Goal: Information Seeking & Learning: Learn about a topic

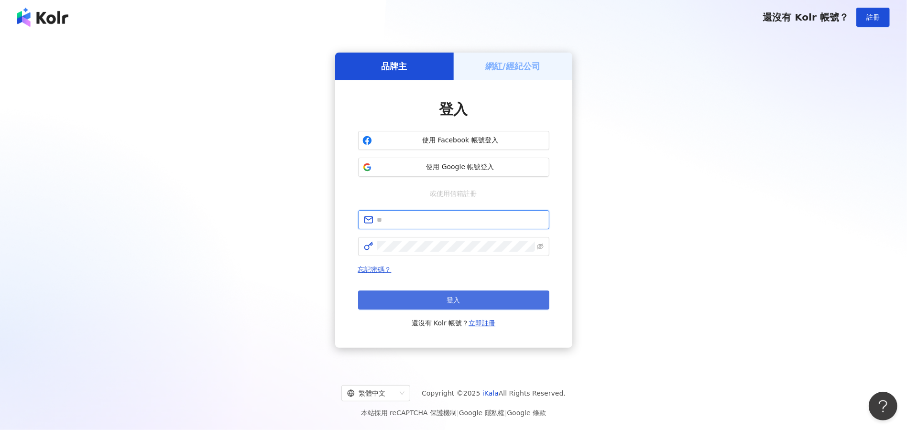
type input "**********"
click at [441, 304] on button "登入" at bounding box center [453, 300] width 191 height 19
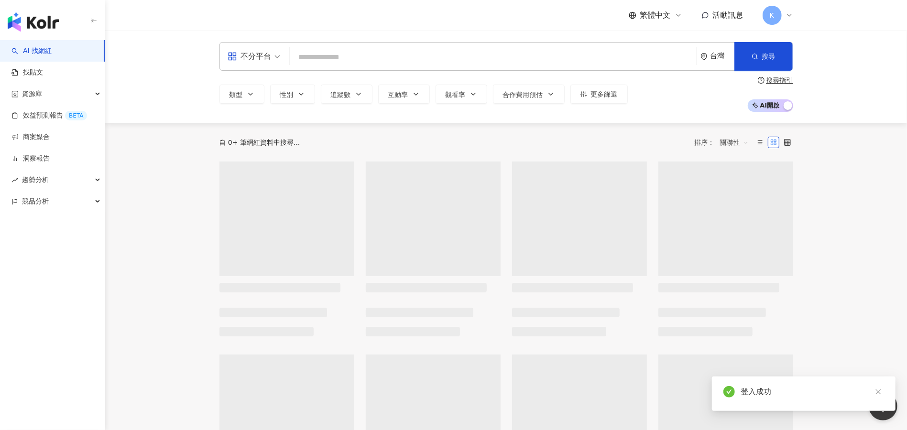
click at [332, 53] on input "search" at bounding box center [492, 57] width 399 height 18
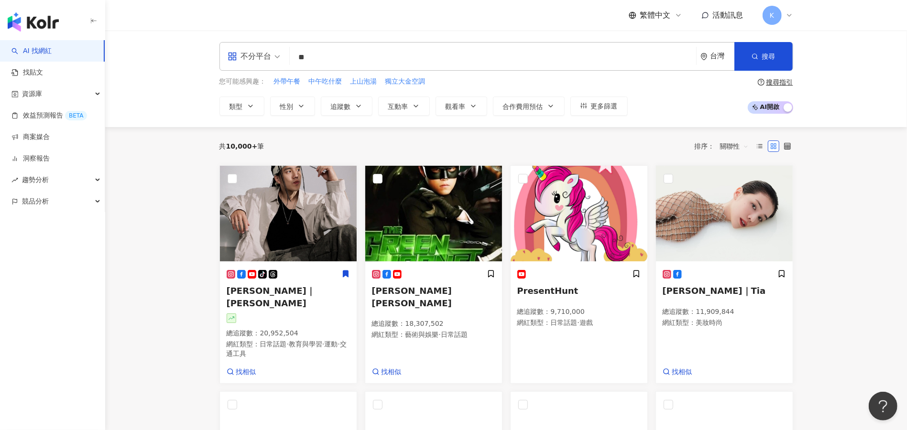
type input "*"
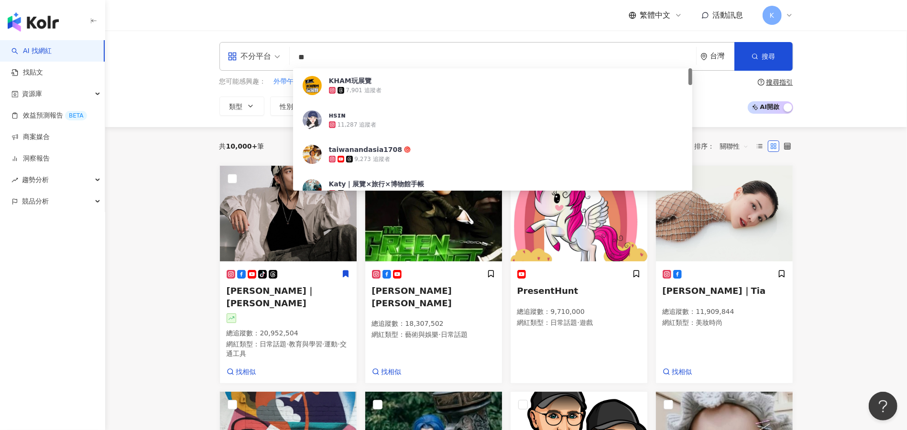
type input "*"
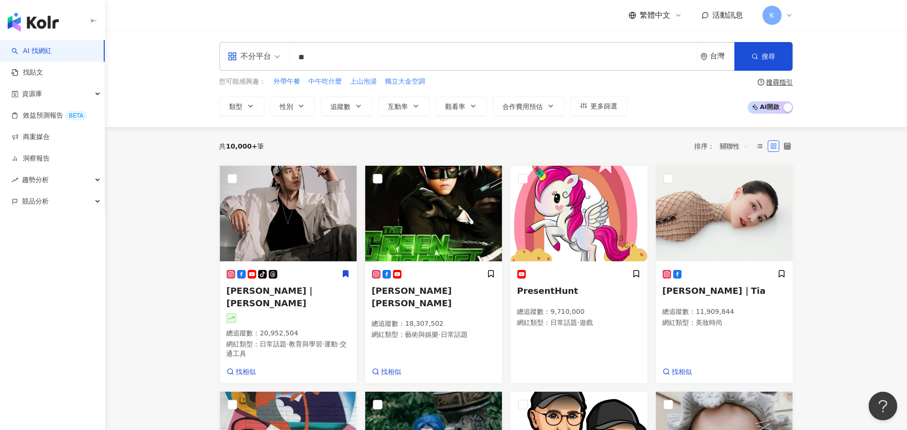
type input "*"
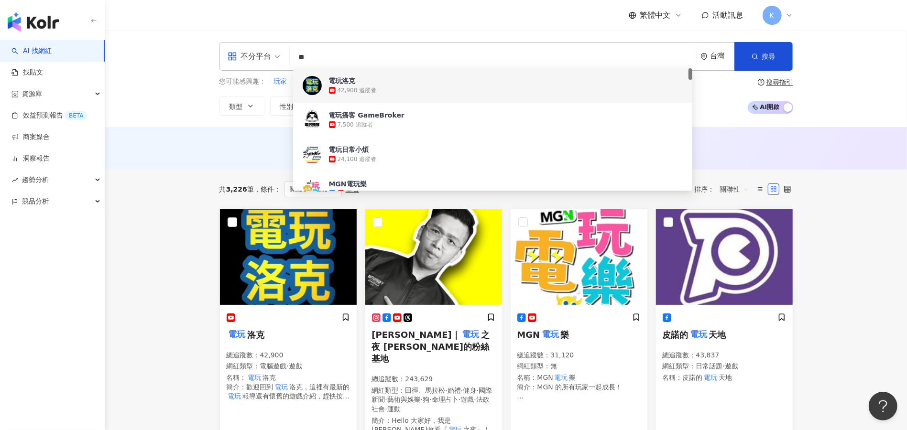
click at [327, 51] on input "**" at bounding box center [492, 57] width 399 height 18
type input "*"
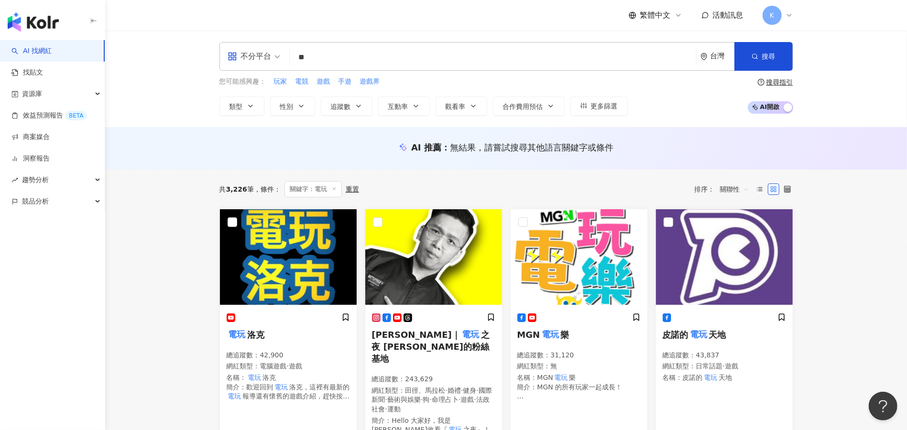
type input "**"
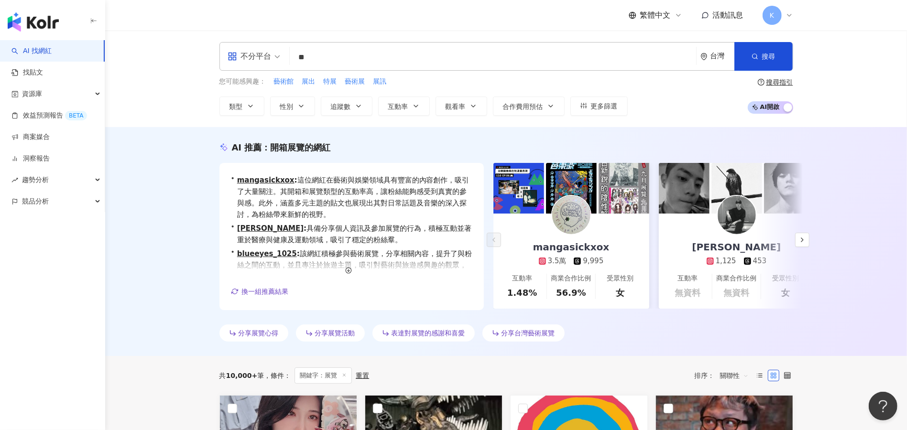
click at [175, 244] on div "AI 推薦 ： 開箱展覽的網紅 • mangasickxox : 這位網紅在藝術與娛樂領域具有豐富的內容創作，吸引了大量關注。其開箱和展覽類型的互動率高，讓粉…" at bounding box center [506, 241] width 802 height 229
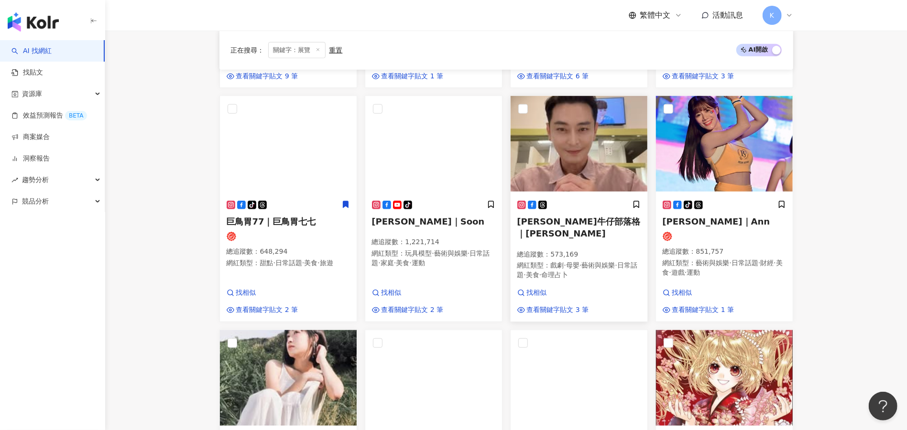
scroll to position [637, 0]
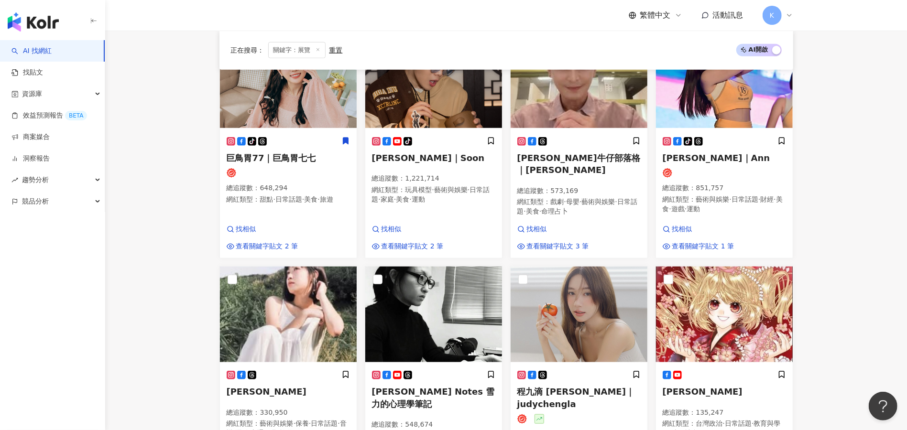
click at [157, 291] on main "不分平台 ** 台灣 搜尋 182b057e-7e0b-4efe-9436-5fbbf0d0dc70 45ad017f-43b9-44a8-9cb1-3d47…" at bounding box center [506, 103] width 802 height 1420
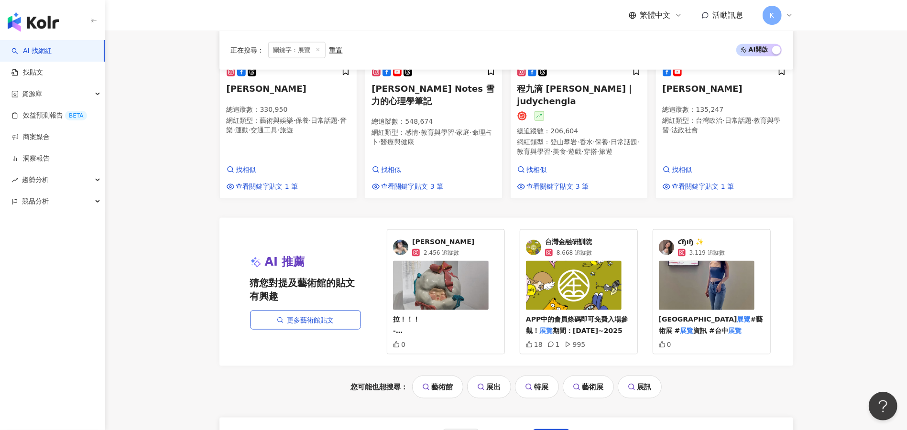
scroll to position [956, 0]
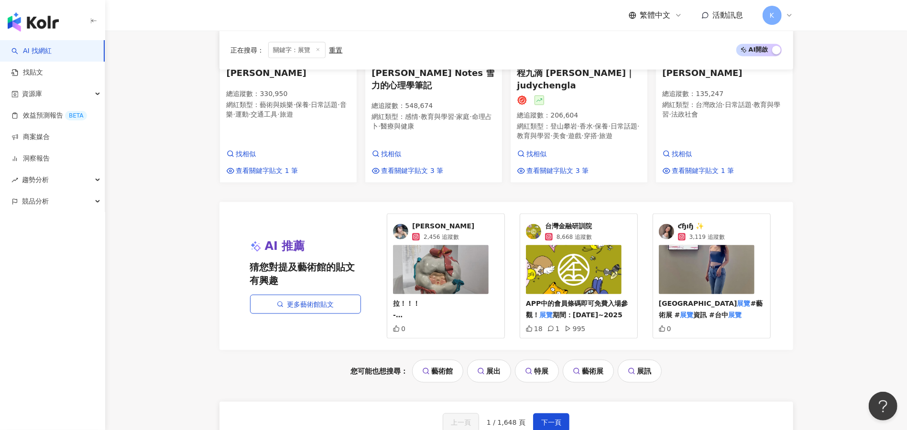
click at [541, 375] on link "特展" at bounding box center [537, 371] width 44 height 23
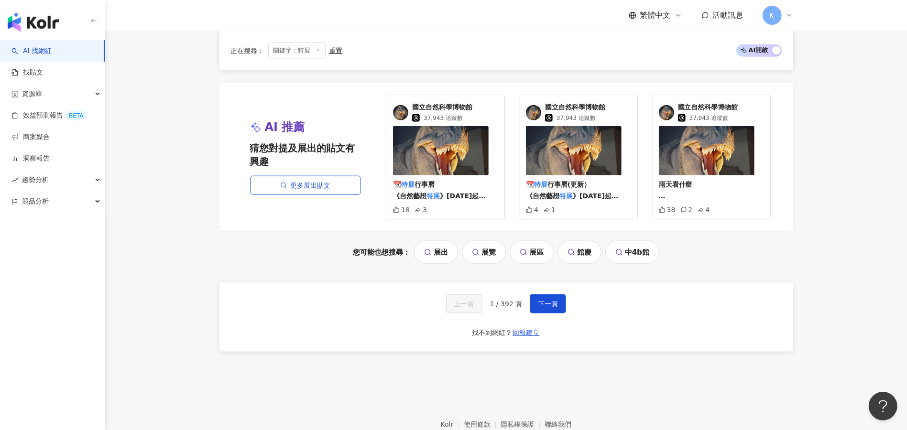
scroll to position [828, 0]
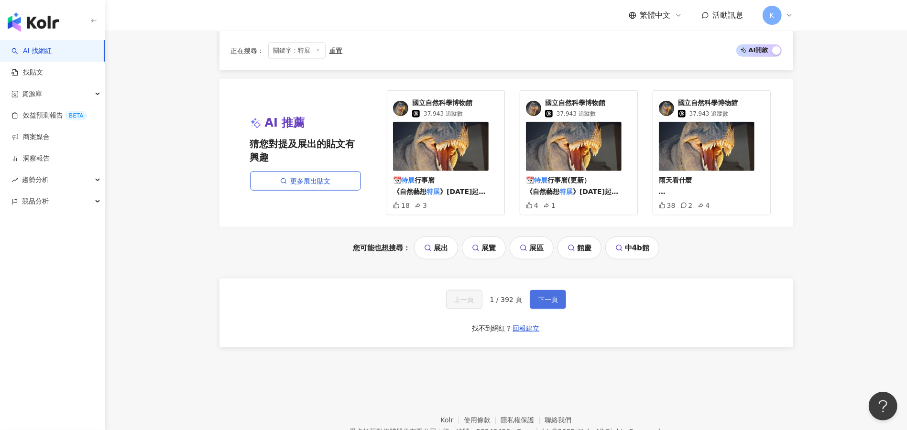
click at [555, 304] on span "下一頁" at bounding box center [548, 300] width 20 height 8
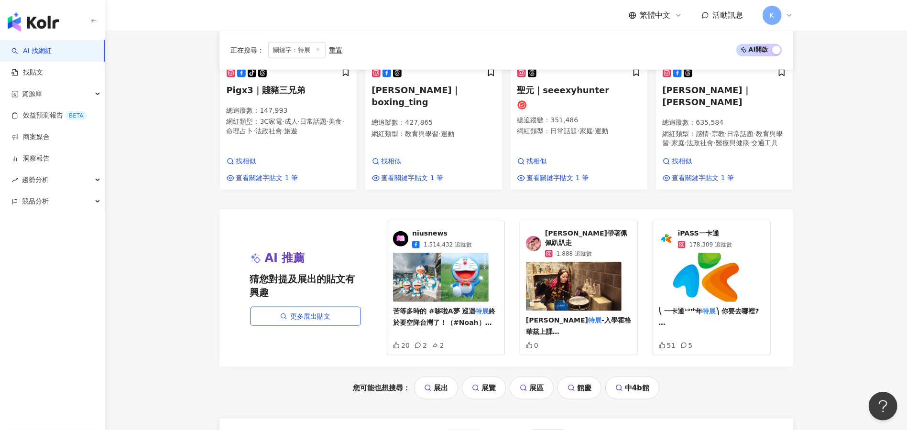
scroll to position [826, 0]
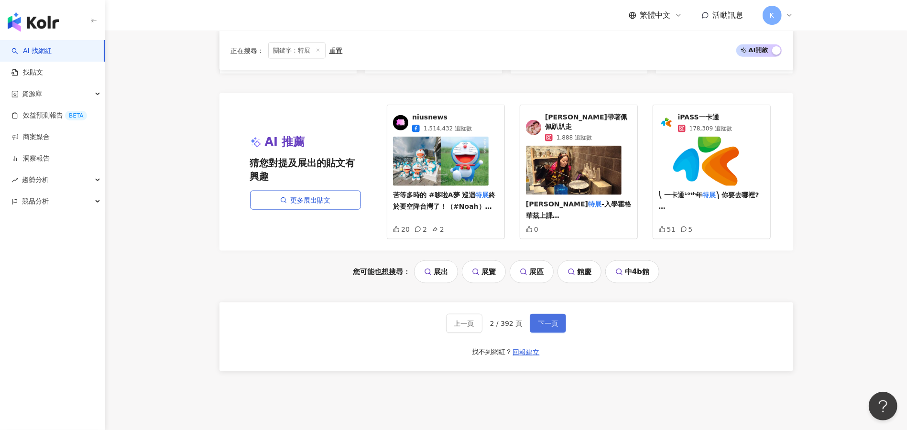
click at [544, 314] on button "下一頁" at bounding box center [548, 323] width 36 height 19
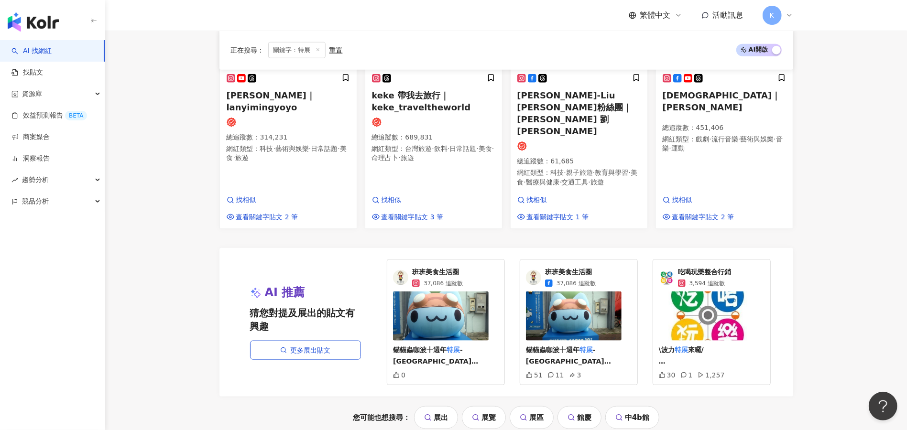
scroll to position [850, 0]
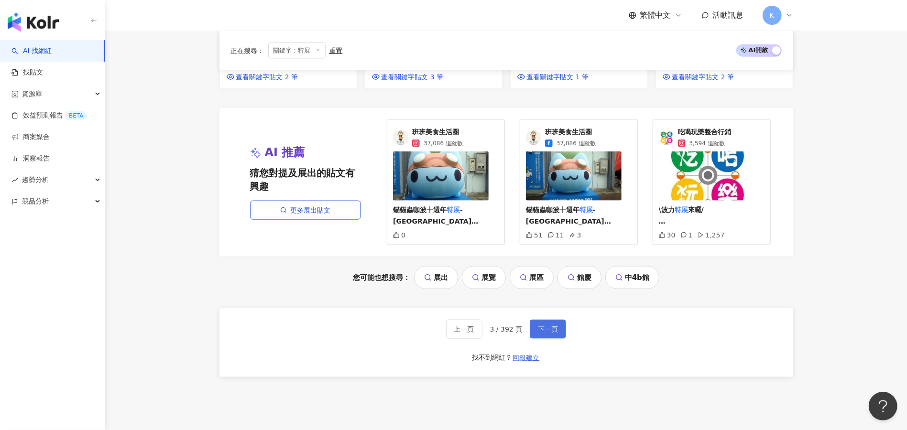
click at [555, 325] on span "下一頁" at bounding box center [548, 329] width 20 height 8
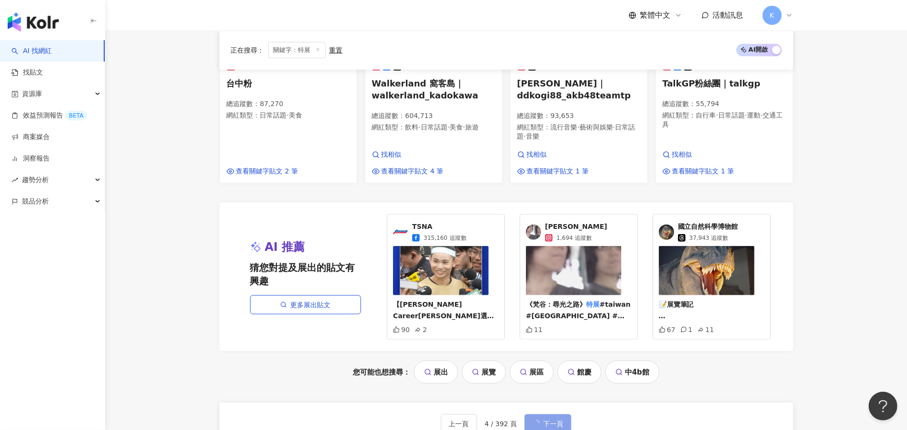
scroll to position [834, 0]
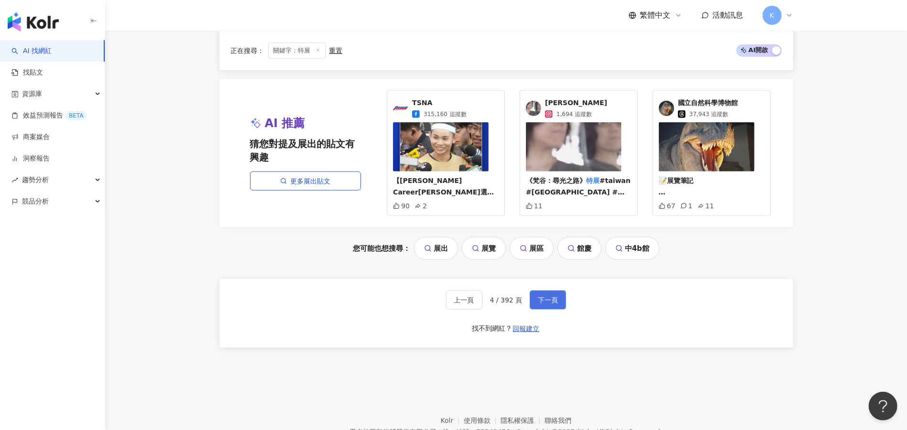
click at [555, 304] on span "下一頁" at bounding box center [548, 300] width 20 height 8
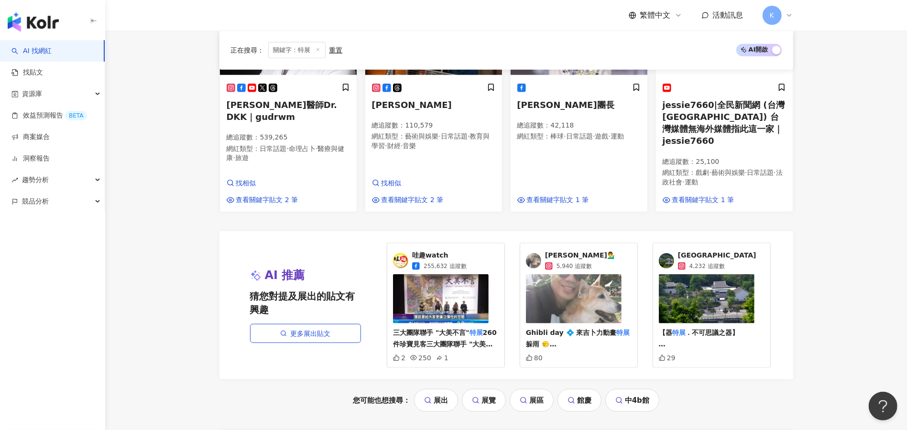
scroll to position [851, 0]
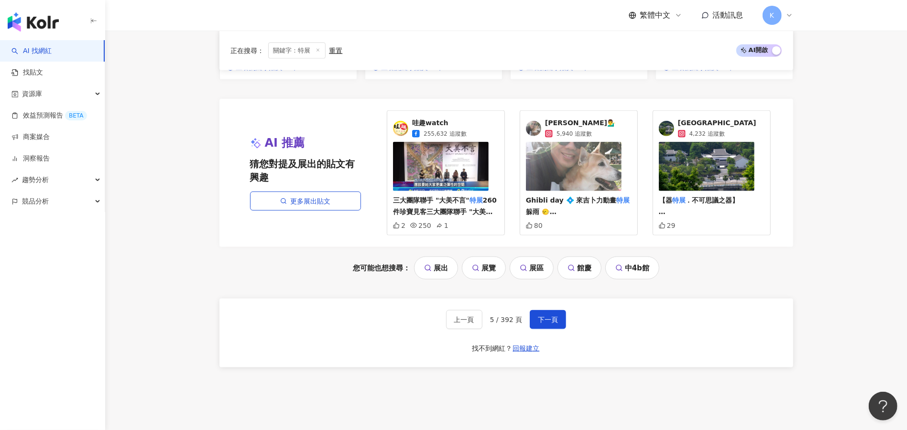
click at [430, 195] on p "三大團隊聯手 "大美不言" 特展 260件珍寶見客三大團隊聯手 "大美不言" 特展 260件珍寶見客 #檸檬果汁：三大團隊聯手！！！ ▍三大團隊聯手 "大美不…" at bounding box center [446, 206] width 106 height 23
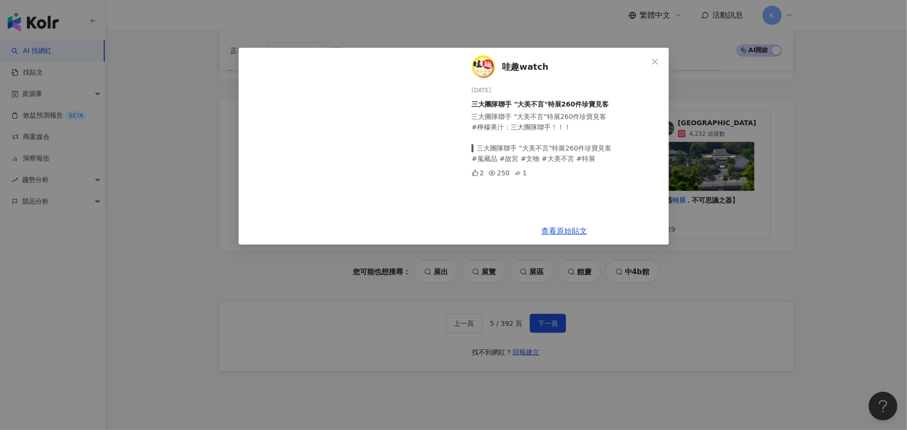
click at [527, 71] on span "哇趣watch" at bounding box center [525, 66] width 46 height 13
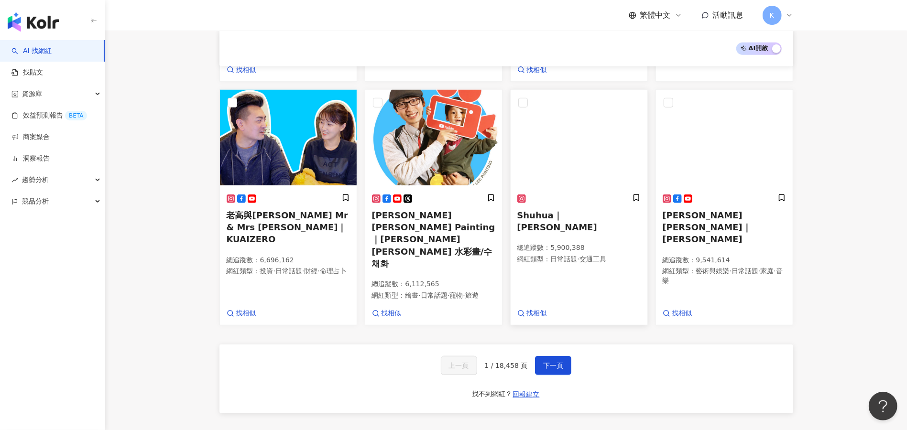
scroll to position [507, 0]
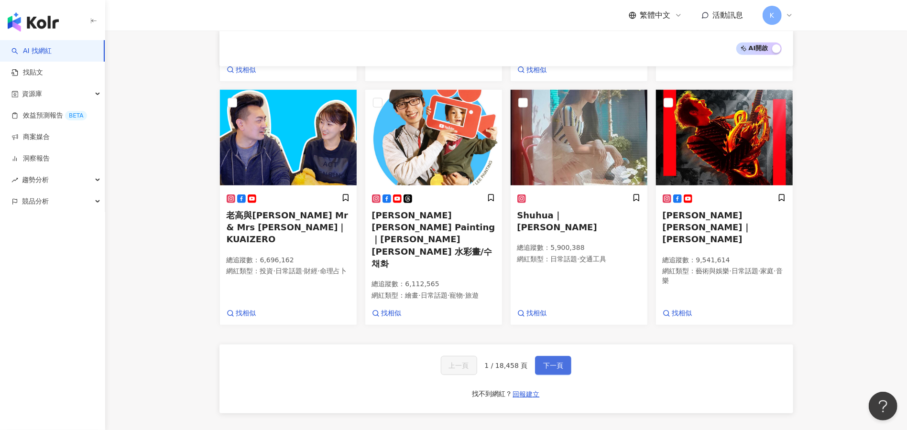
click at [554, 362] on span "下一頁" at bounding box center [553, 366] width 20 height 8
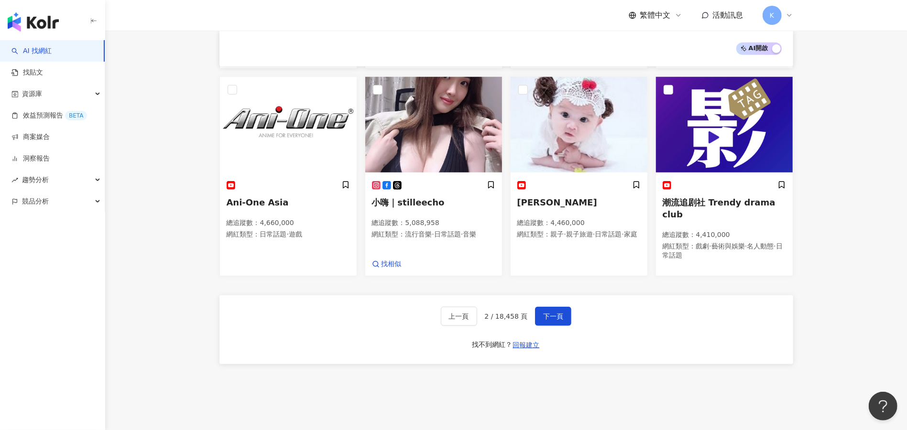
scroll to position [556, 0]
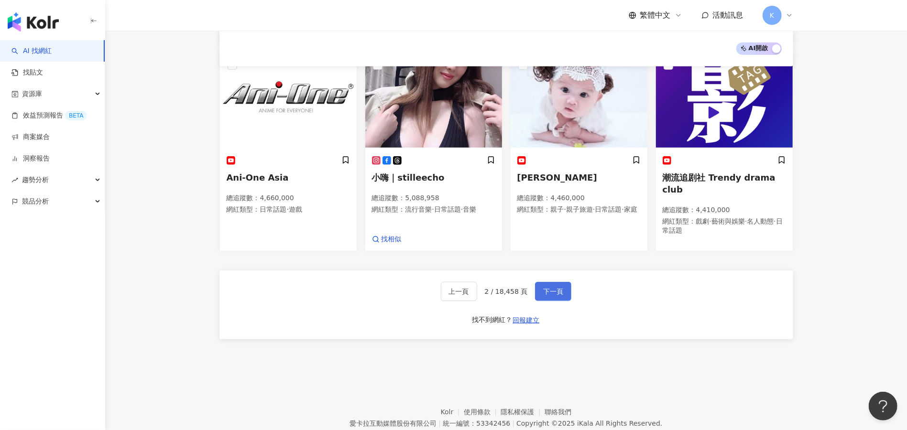
click at [560, 288] on span "下一頁" at bounding box center [553, 292] width 20 height 8
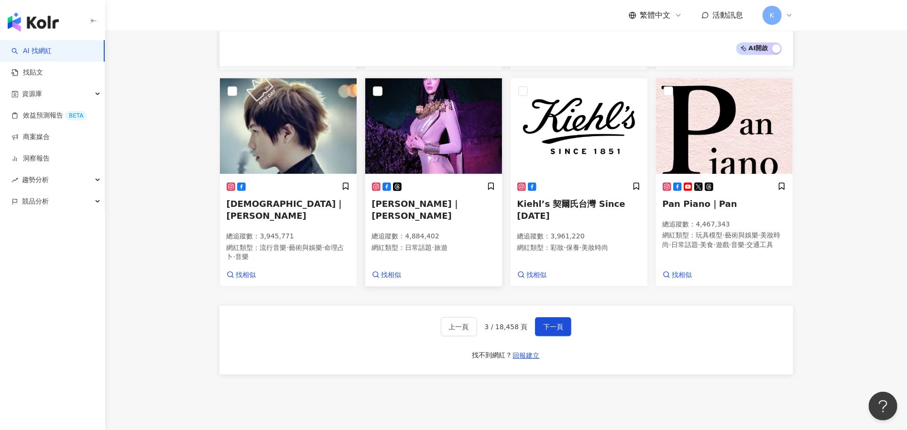
scroll to position [537, 0]
click at [279, 199] on span "阿信｜五月天 阿信" at bounding box center [286, 210] width 118 height 22
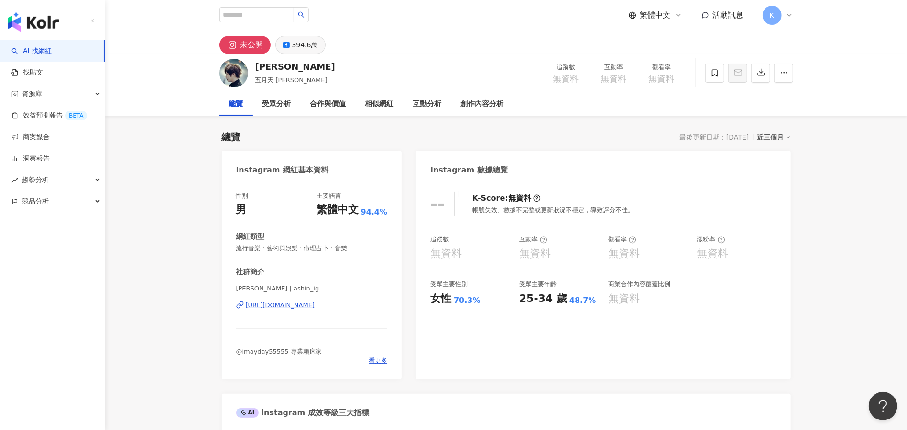
click at [314, 48] on div "394.6萬" at bounding box center [305, 44] width 26 height 13
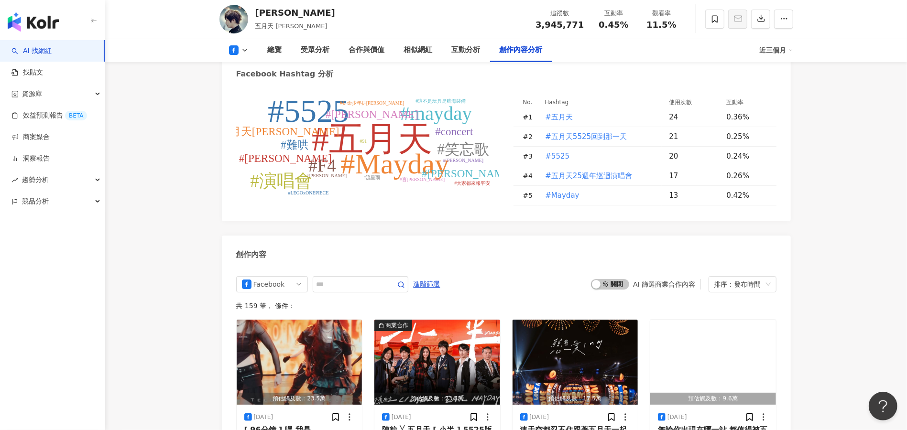
scroll to position [2421, 0]
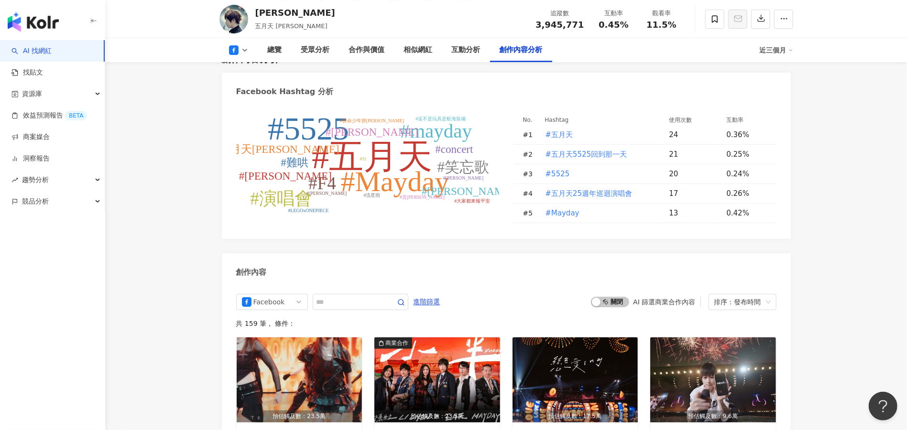
click at [39, 16] on img "button" at bounding box center [33, 21] width 51 height 19
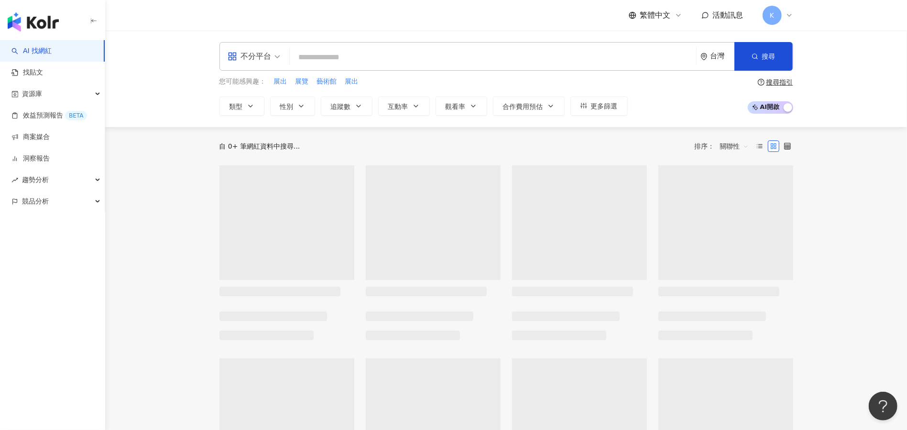
click at [335, 60] on input "search" at bounding box center [492, 57] width 399 height 18
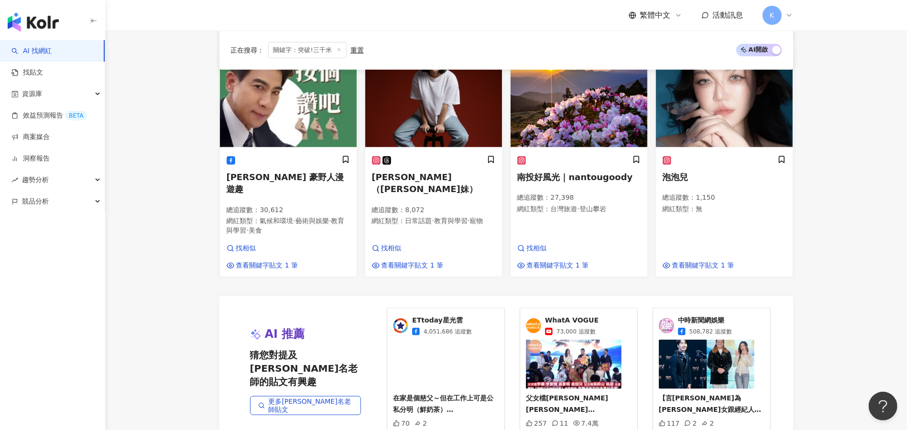
scroll to position [765, 0]
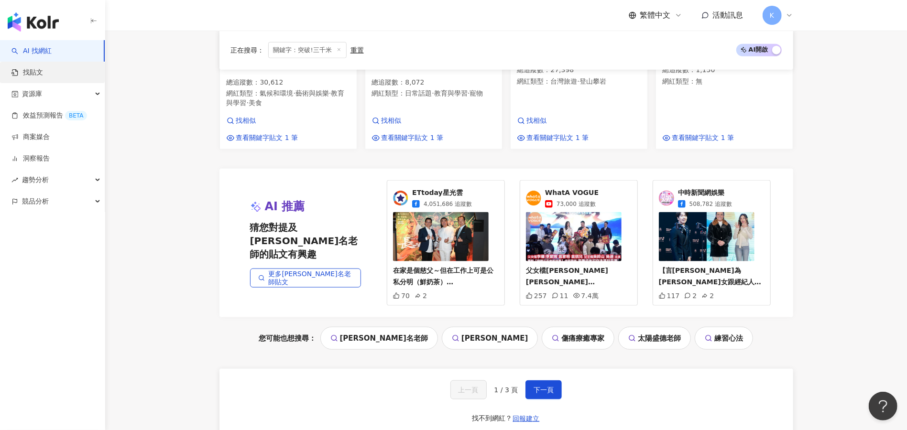
type input "******"
click at [43, 71] on link "找貼文" at bounding box center [27, 73] width 32 height 10
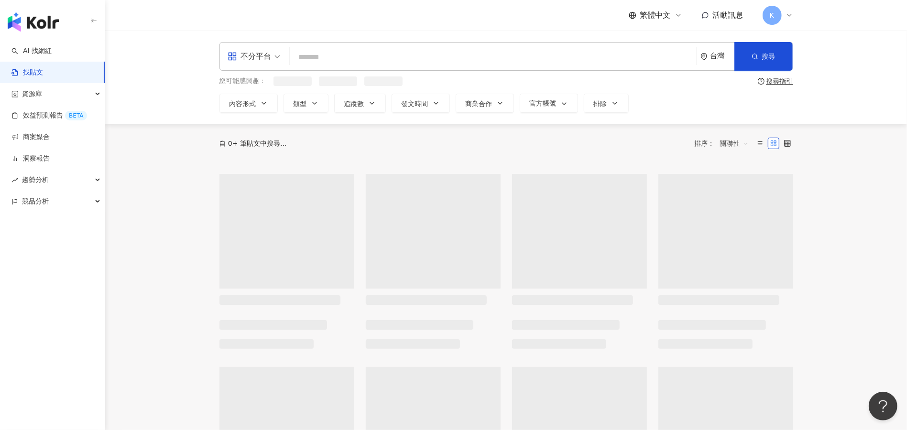
click at [322, 54] on input "search" at bounding box center [492, 57] width 399 height 21
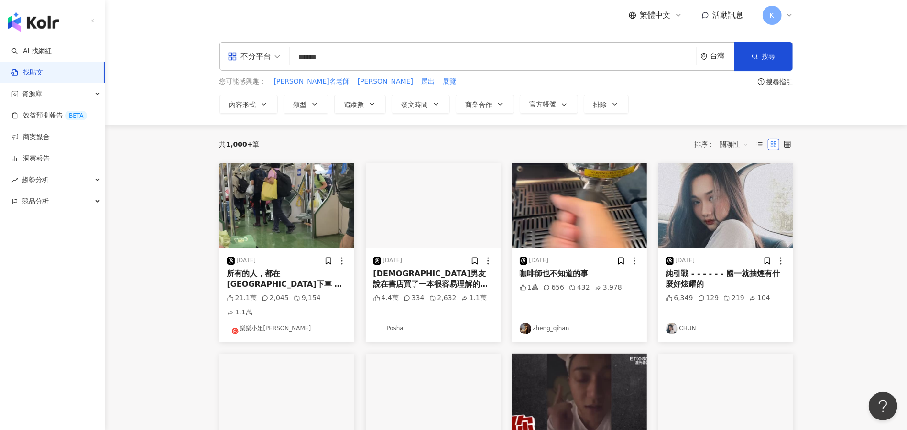
type input "******"
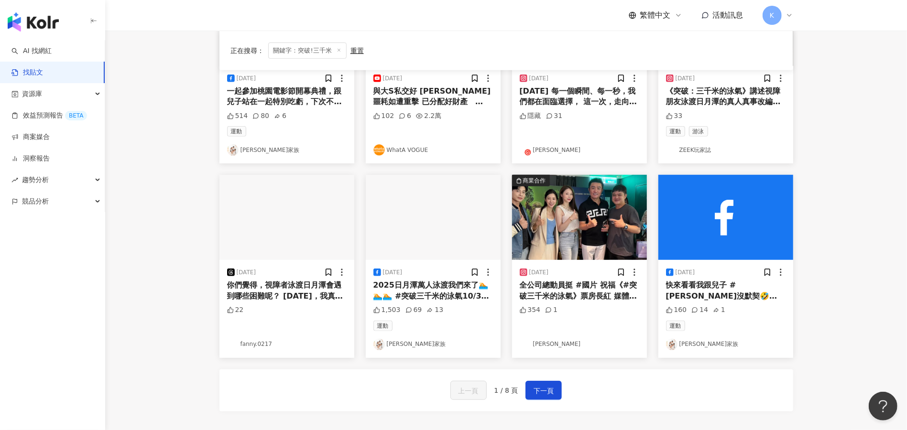
scroll to position [382, 0]
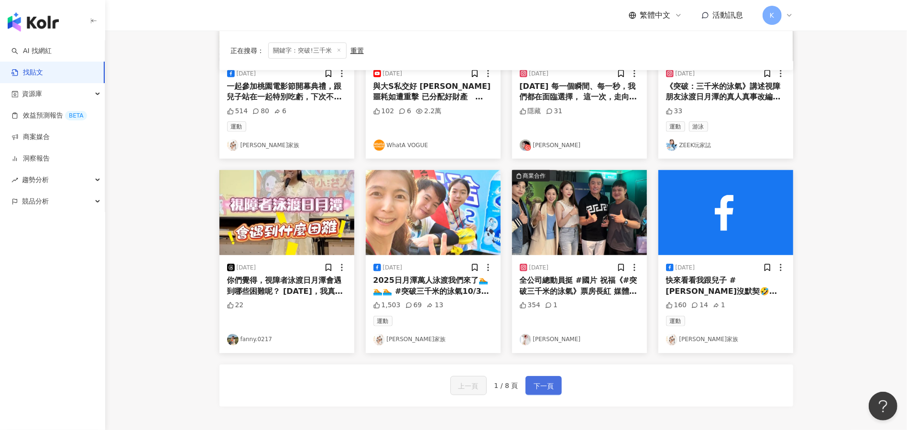
click at [531, 382] on button "下一頁" at bounding box center [543, 385] width 36 height 19
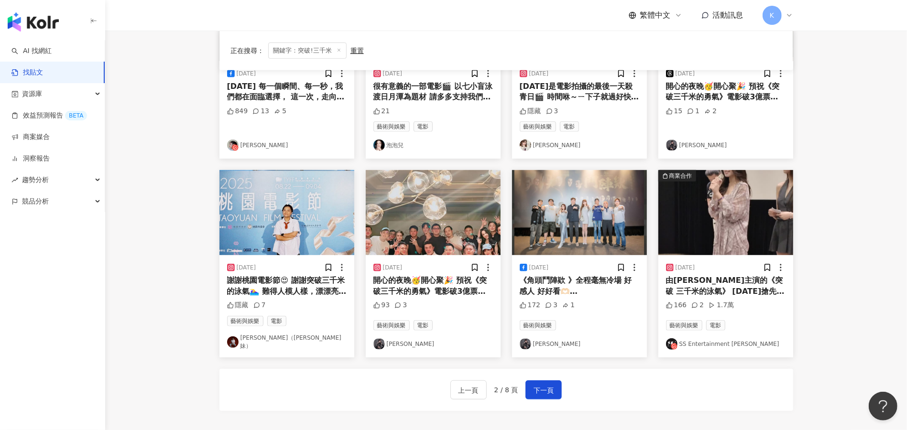
click at [239, 338] on link "[PERSON_NAME]（[PERSON_NAME]妹）" at bounding box center [286, 342] width 119 height 16
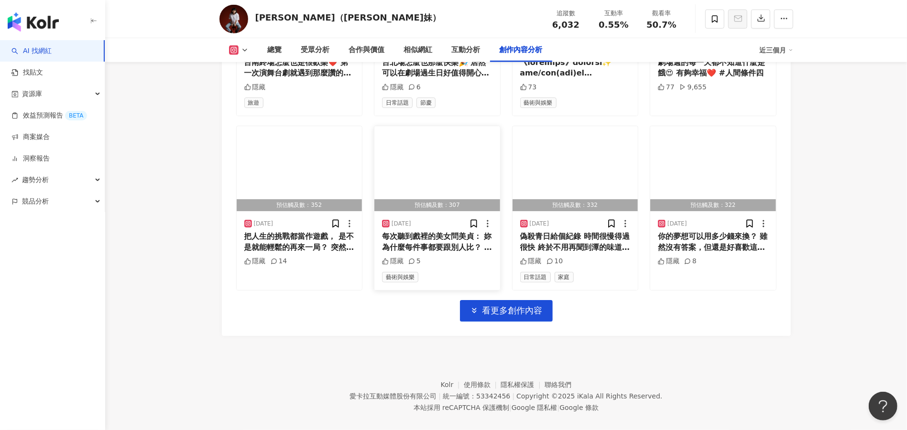
scroll to position [3295, 0]
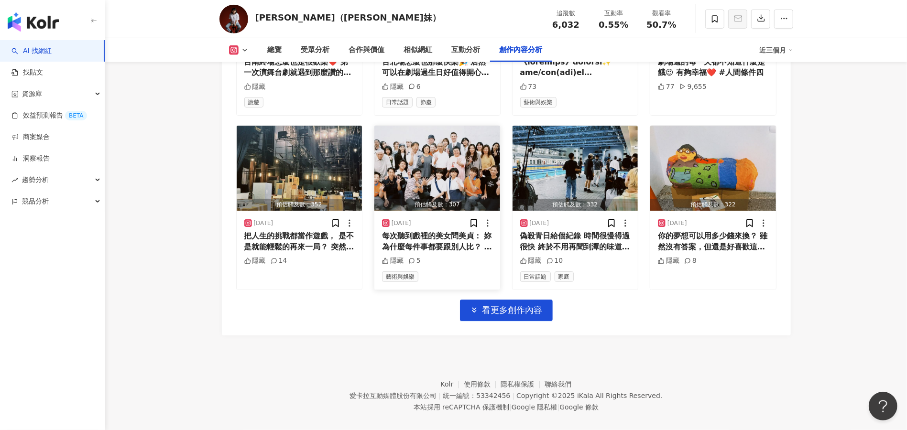
click at [445, 175] on img "button" at bounding box center [437, 168] width 126 height 85
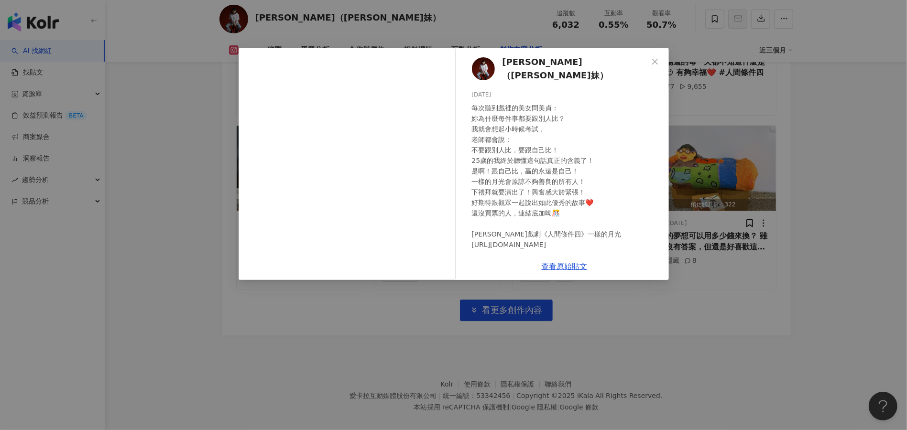
scroll to position [8, 0]
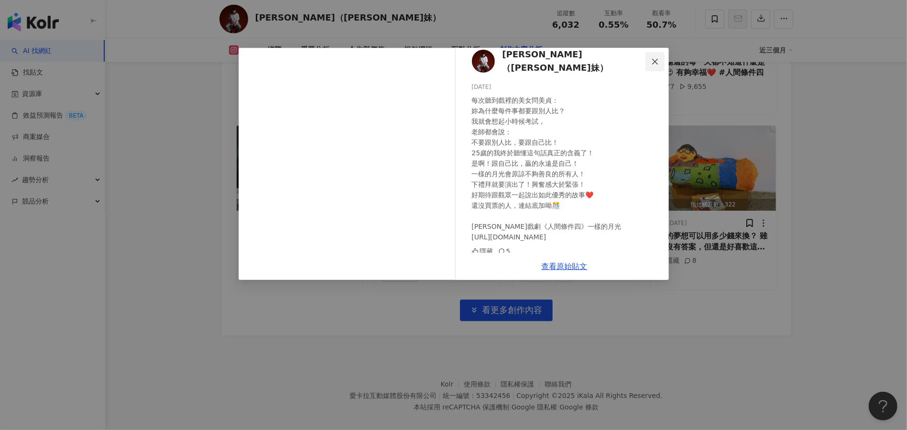
click at [659, 58] on icon "close" at bounding box center [655, 62] width 8 height 8
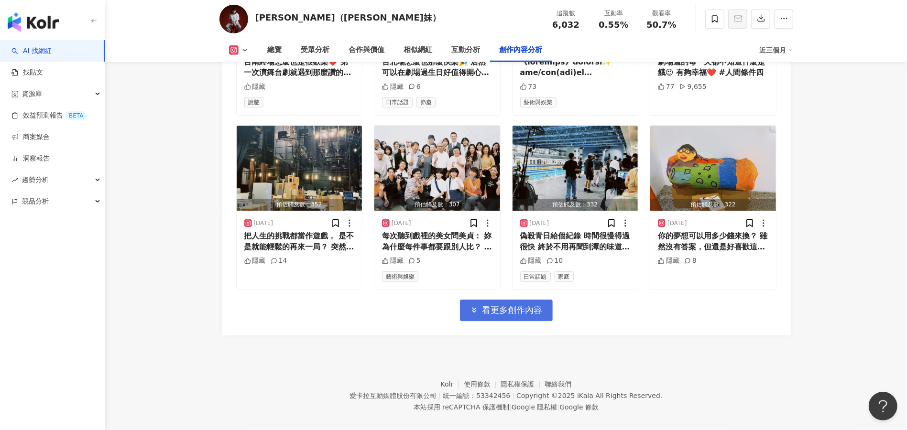
click at [478, 305] on span "button" at bounding box center [474, 310] width 9 height 10
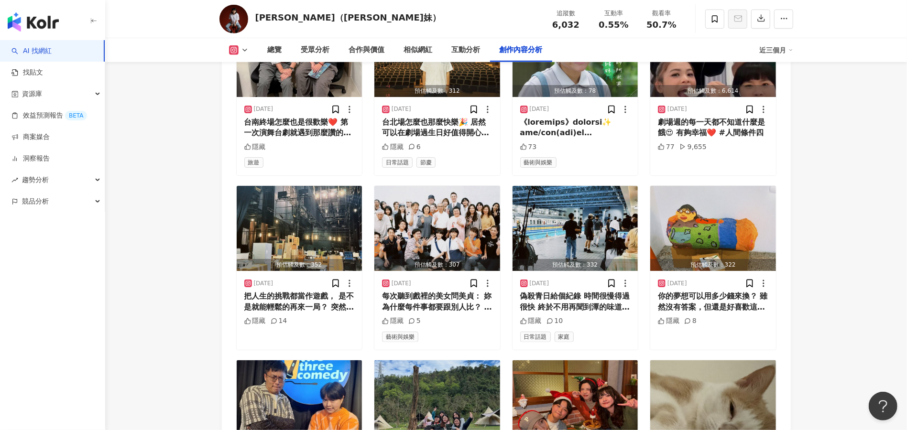
scroll to position [3231, 0]
